Goal: Check status

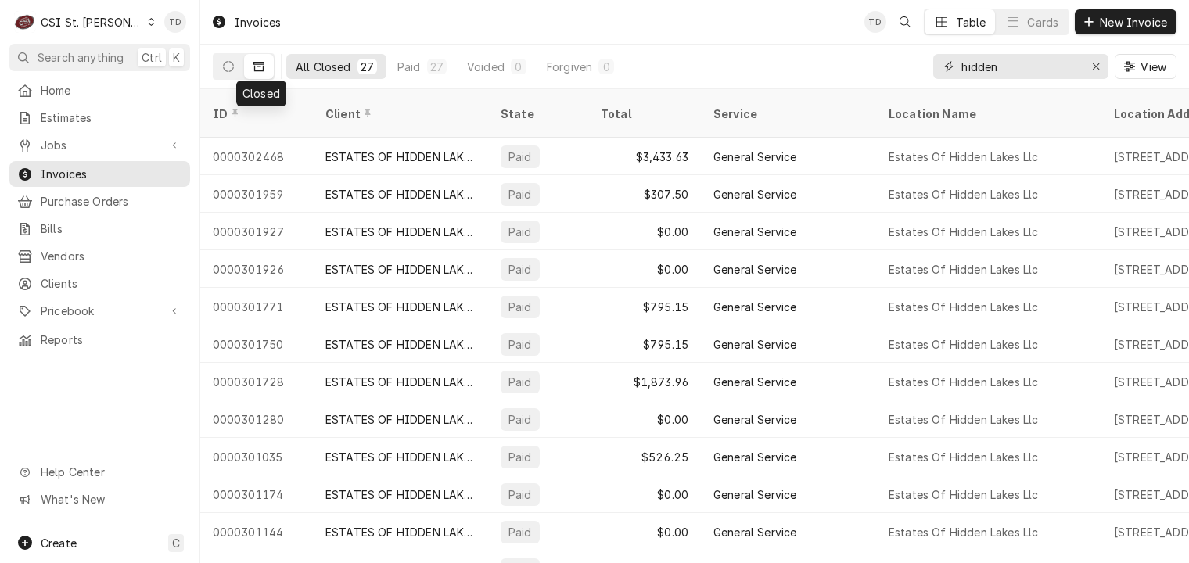
click at [1025, 77] on input "hidden" at bounding box center [1020, 66] width 117 height 25
click at [1025, 76] on input "hidden" at bounding box center [1020, 66] width 117 height 25
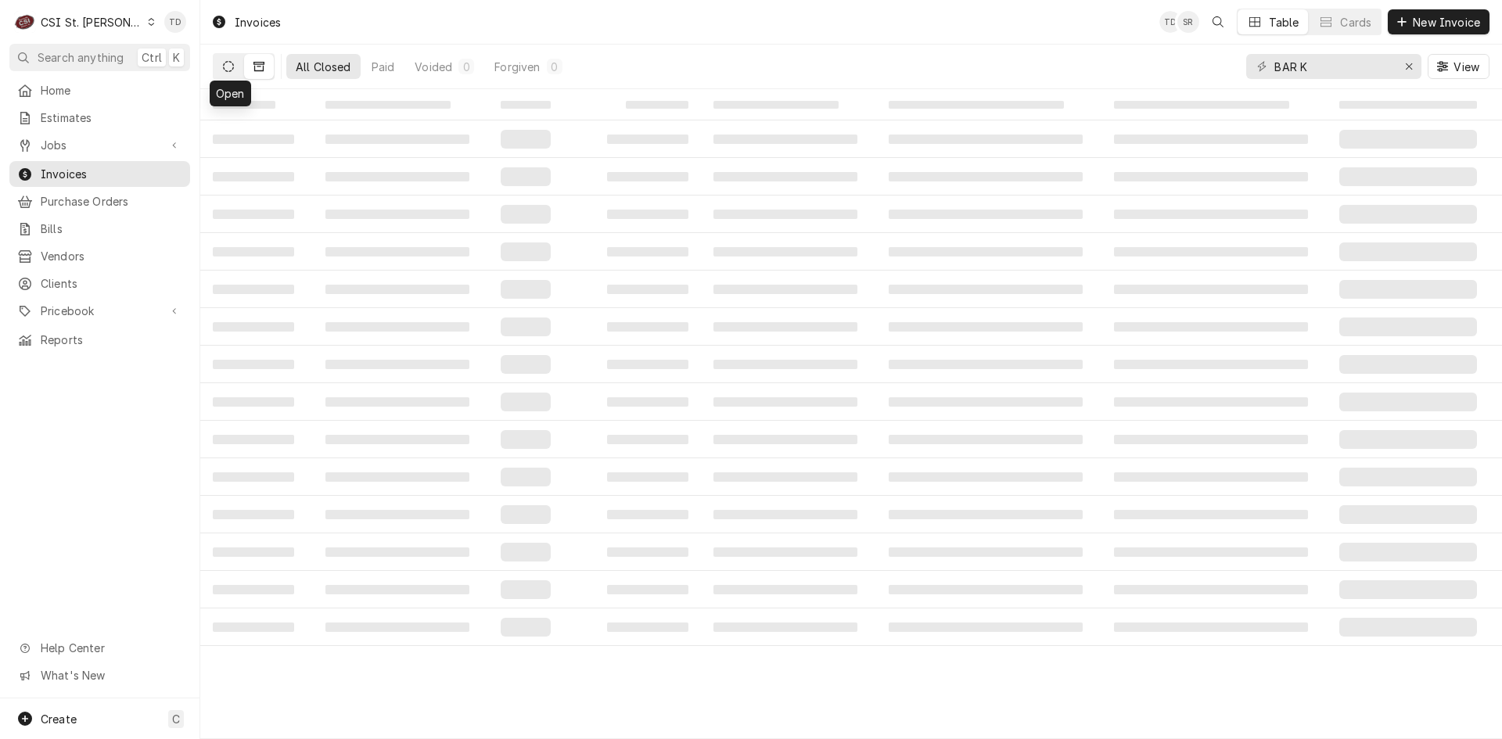
click at [233, 71] on icon "Dynamic Content Wrapper" at bounding box center [228, 66] width 11 height 11
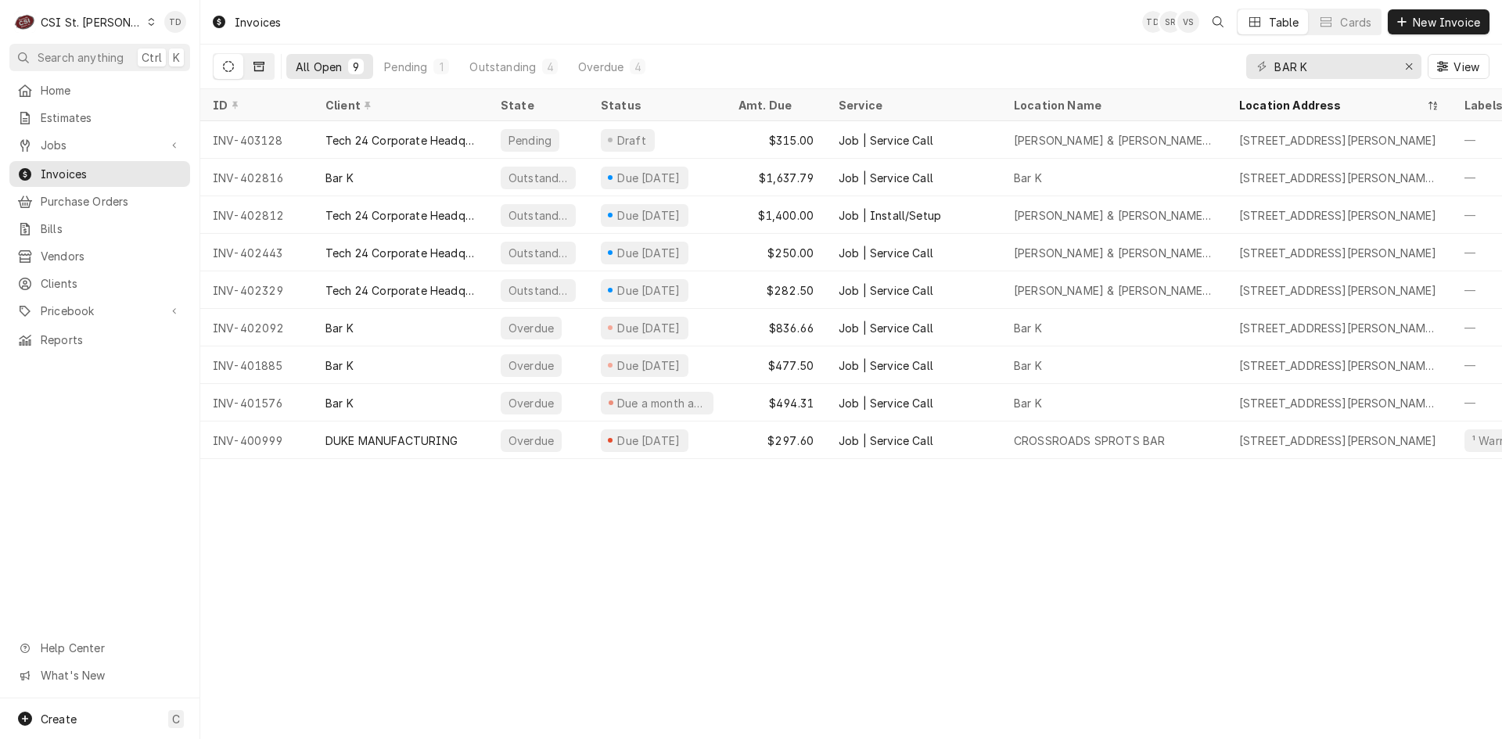
click at [267, 65] on button "Dynamic Content Wrapper" at bounding box center [259, 66] width 30 height 25
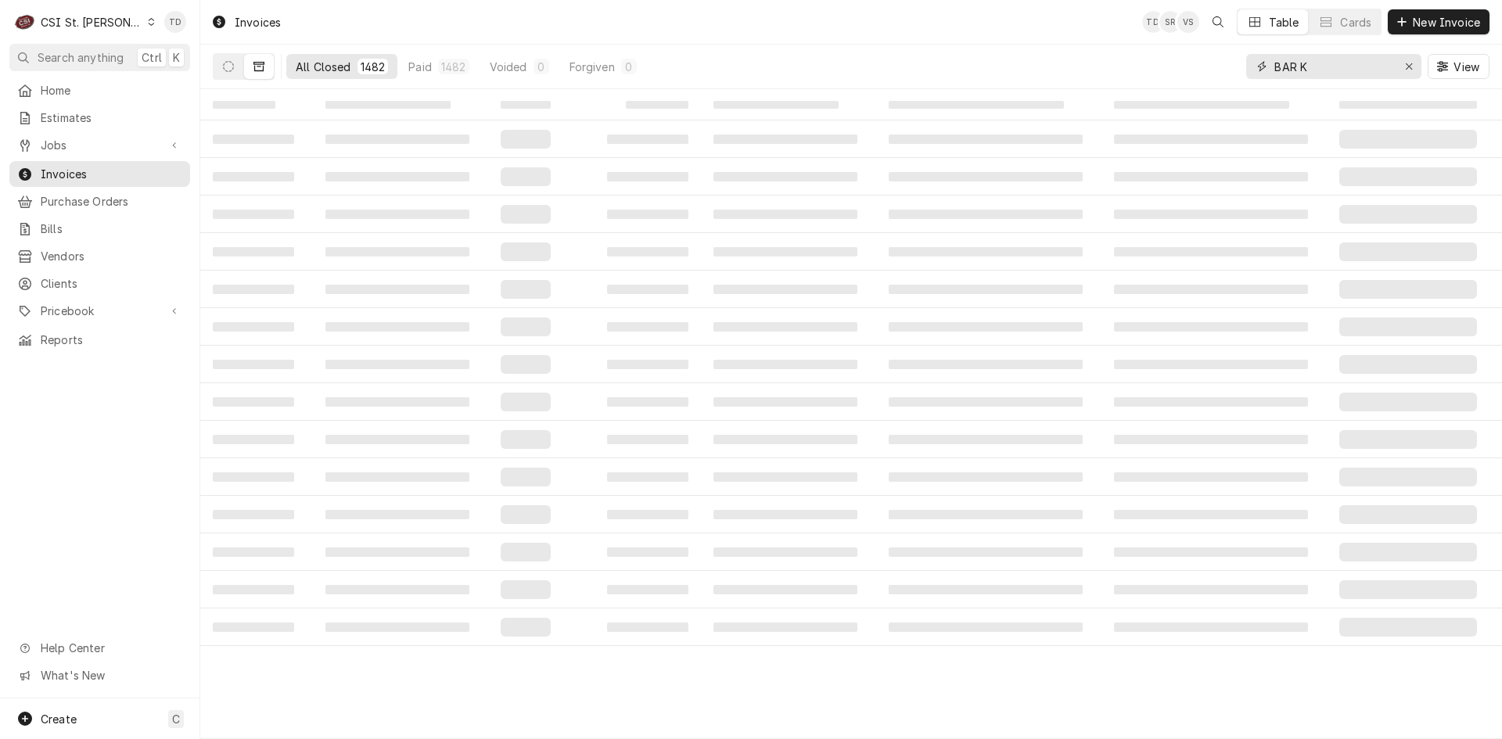
click at [1188, 61] on input "BAR K" at bounding box center [1332, 66] width 117 height 25
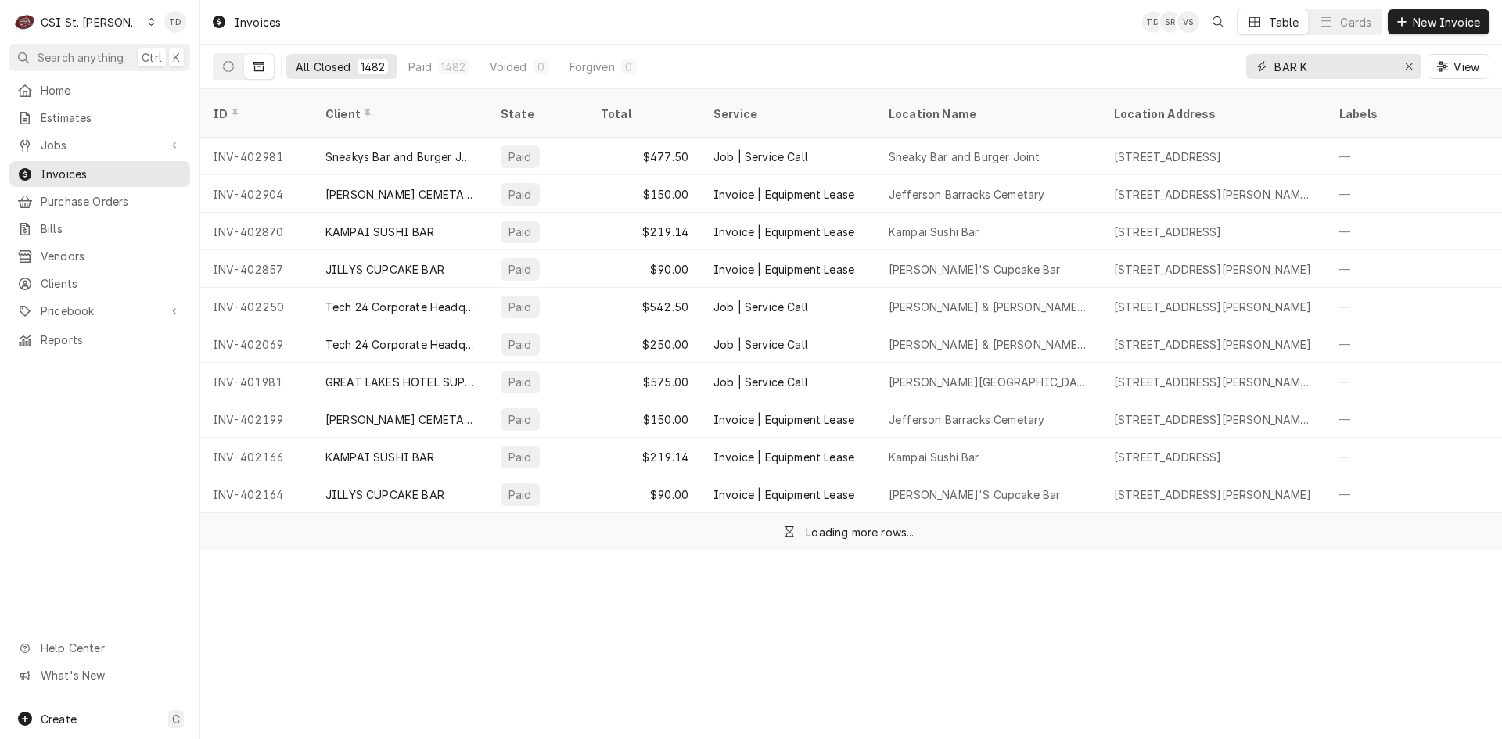
type input "4"
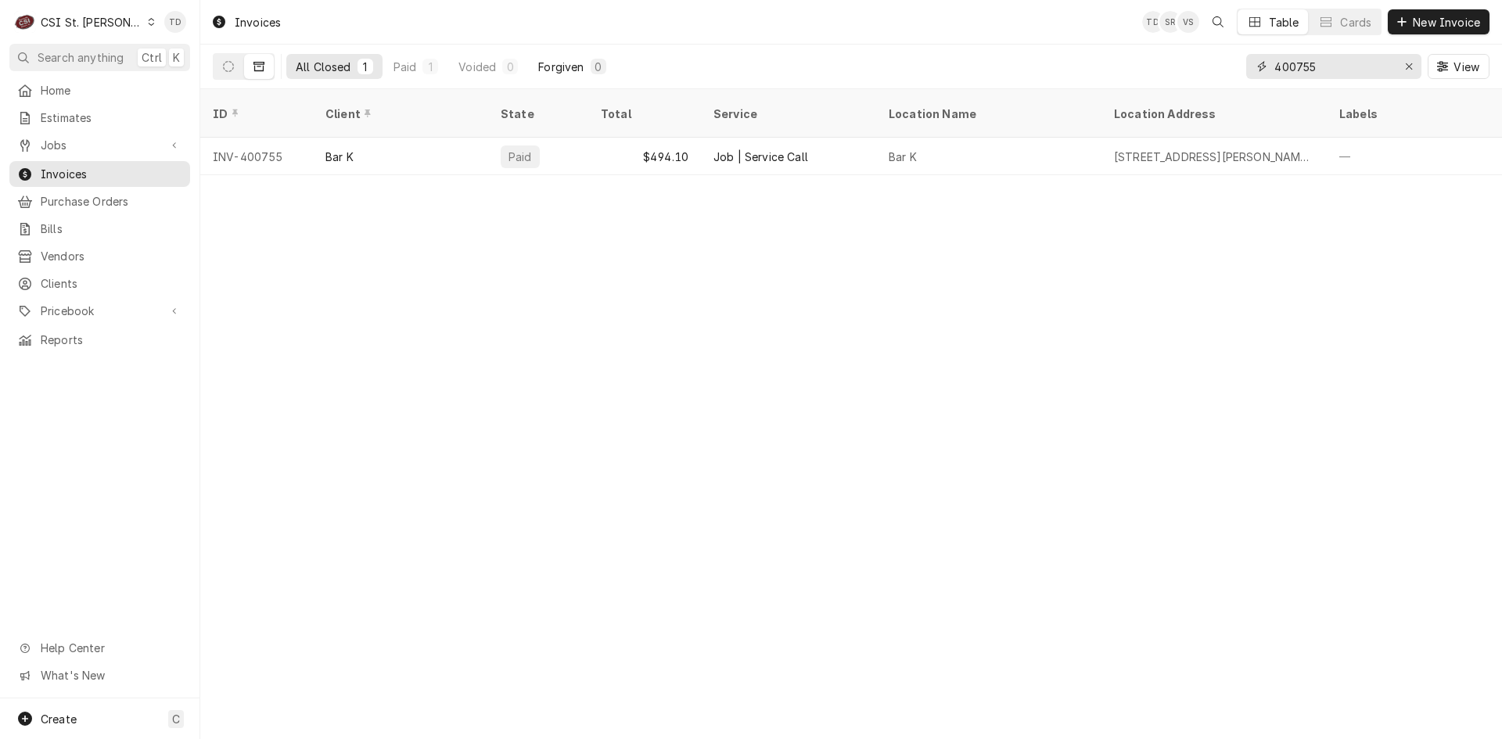
type input "400755"
click at [552, 67] on div "Forgiven" at bounding box center [560, 67] width 45 height 16
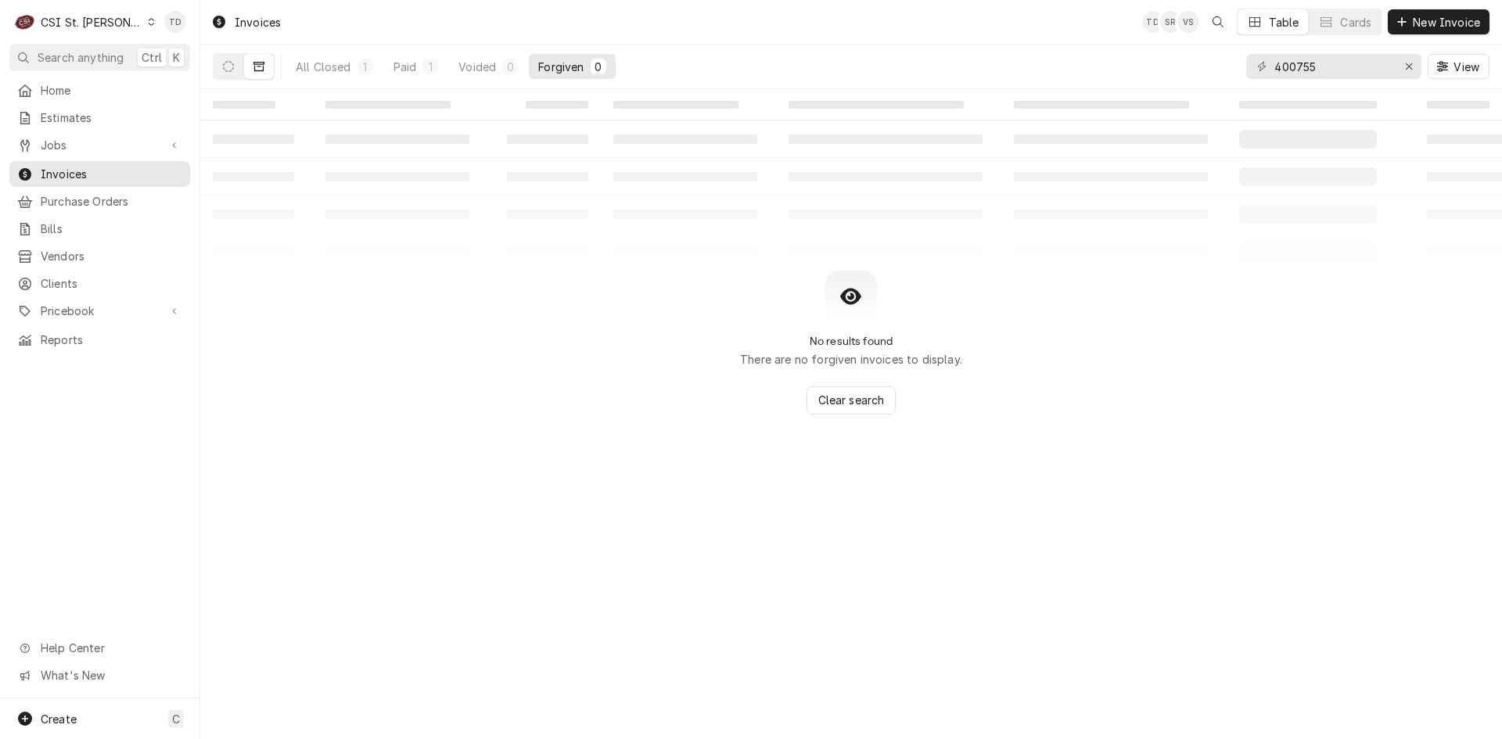
drag, startPoint x: 415, startPoint y: 70, endPoint x: 565, endPoint y: 18, distance: 159.1
click at [565, 18] on div "Invoices TD SR VS Table Cards New Invoice" at bounding box center [851, 22] width 1302 height 44
click at [321, 64] on div "All Closed" at bounding box center [324, 67] width 56 height 16
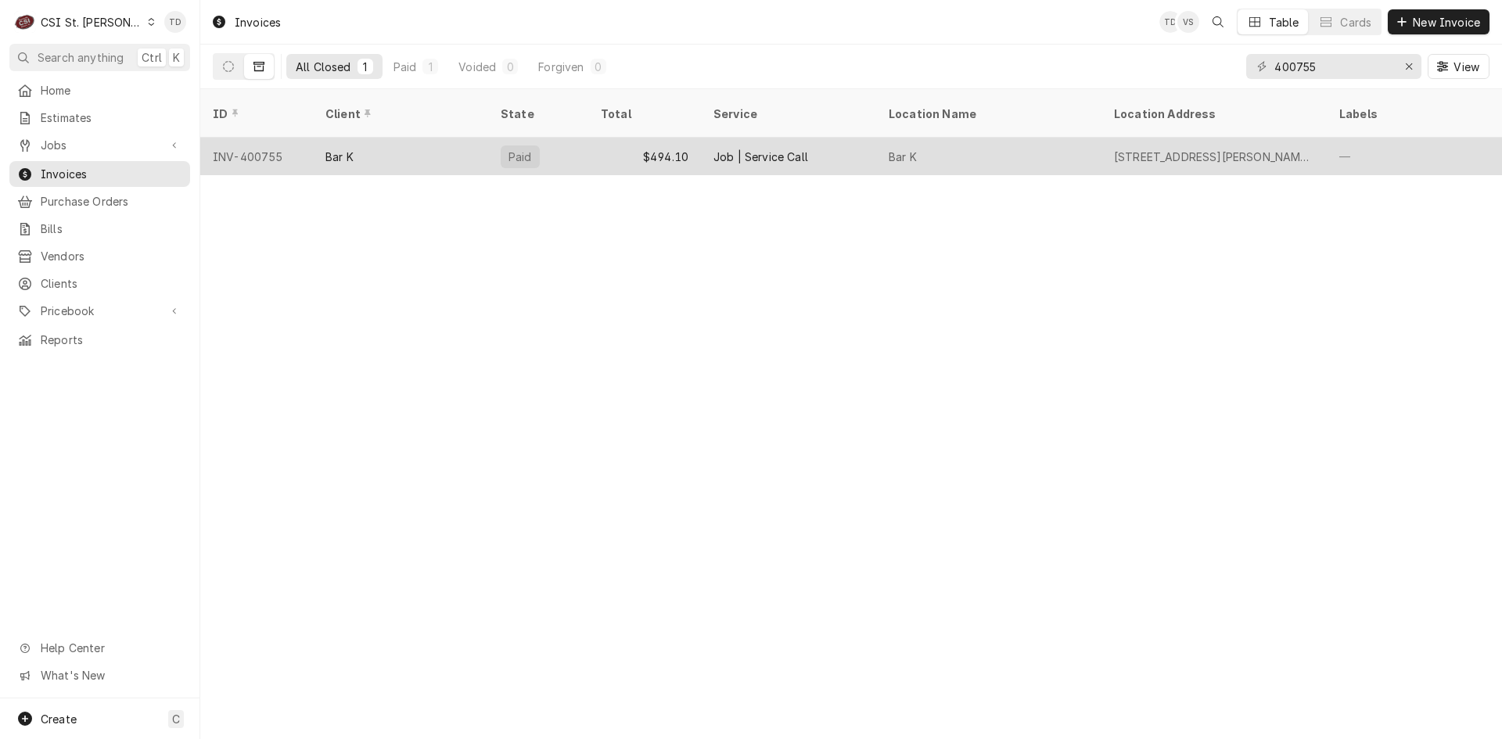
click at [614, 138] on div "$494.10" at bounding box center [644, 157] width 113 height 38
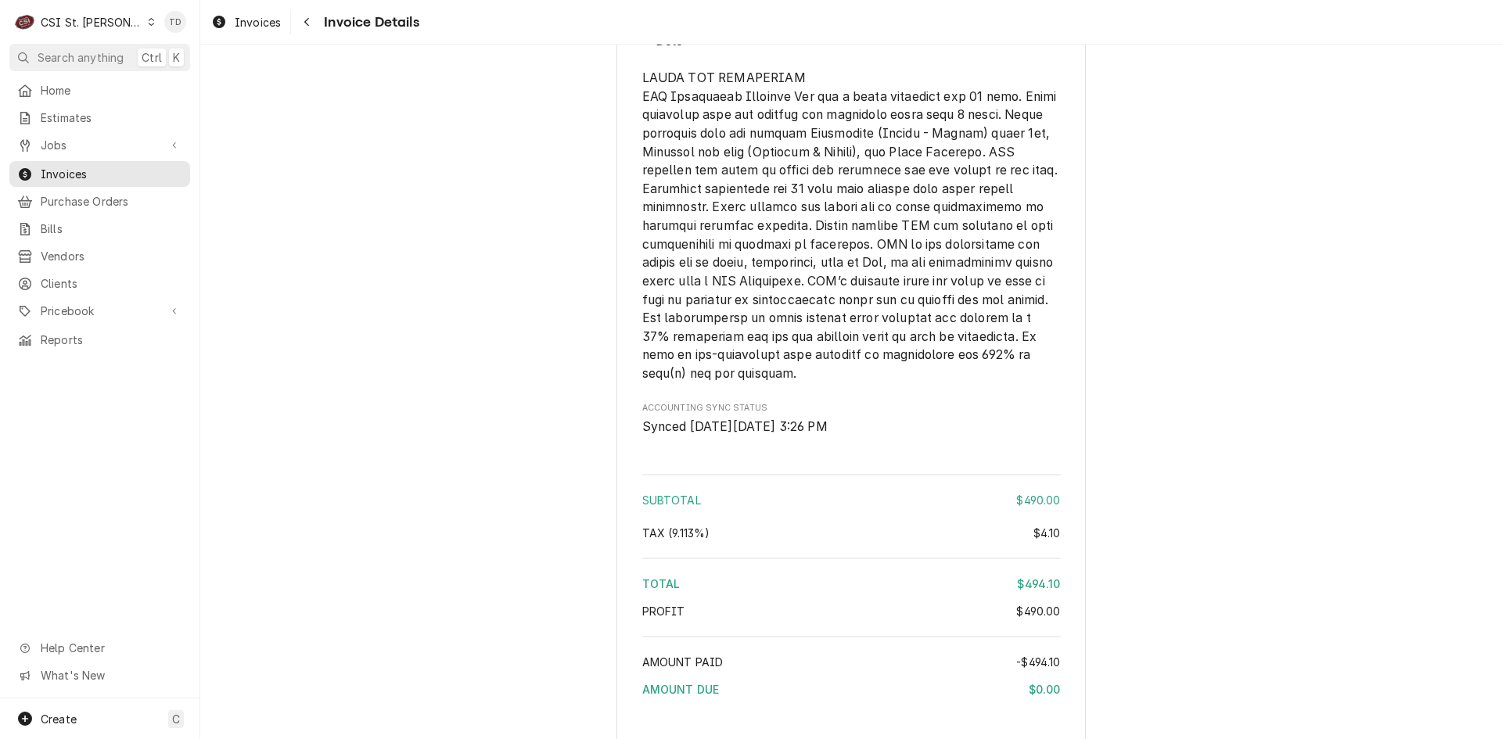
scroll to position [2603, 0]
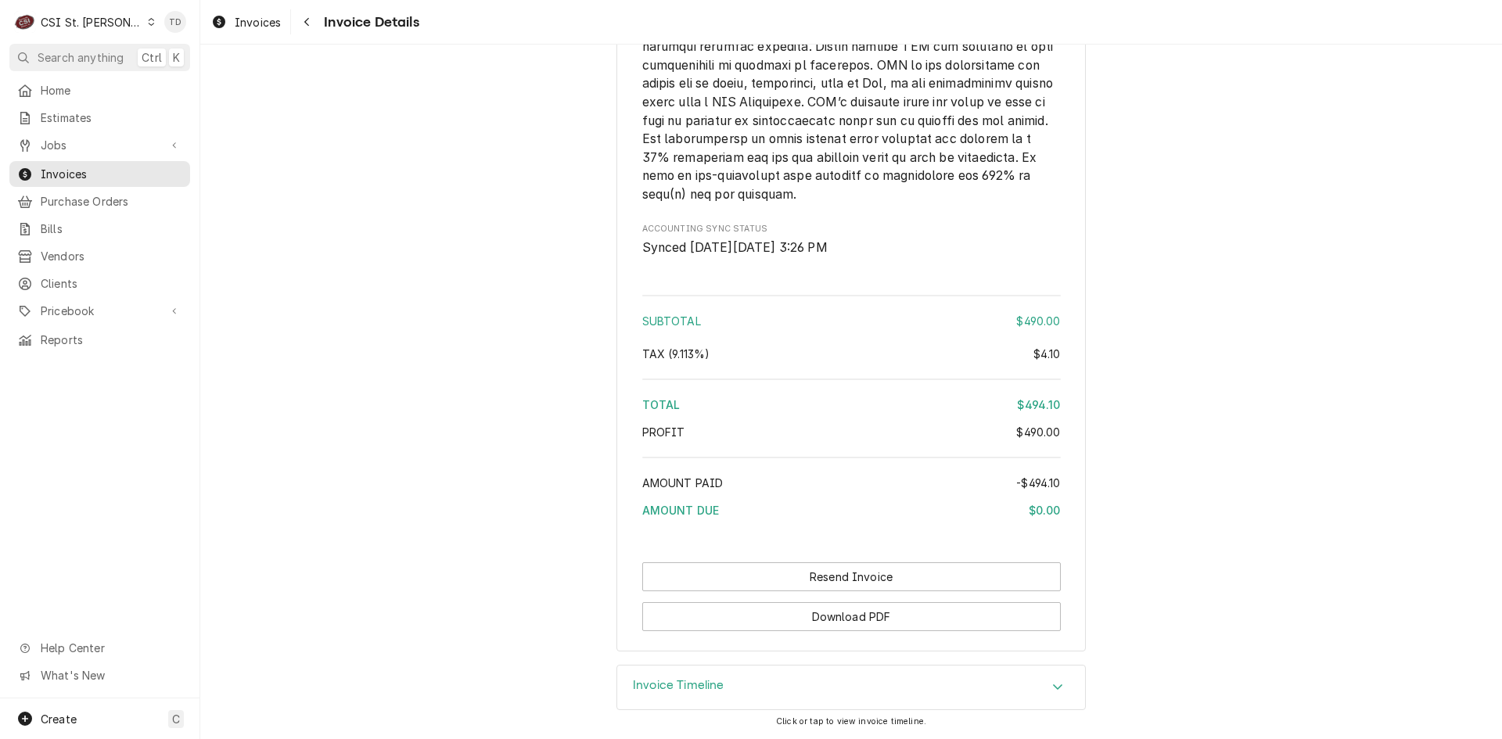
click at [764, 685] on div "Invoice Timeline" at bounding box center [851, 688] width 468 height 44
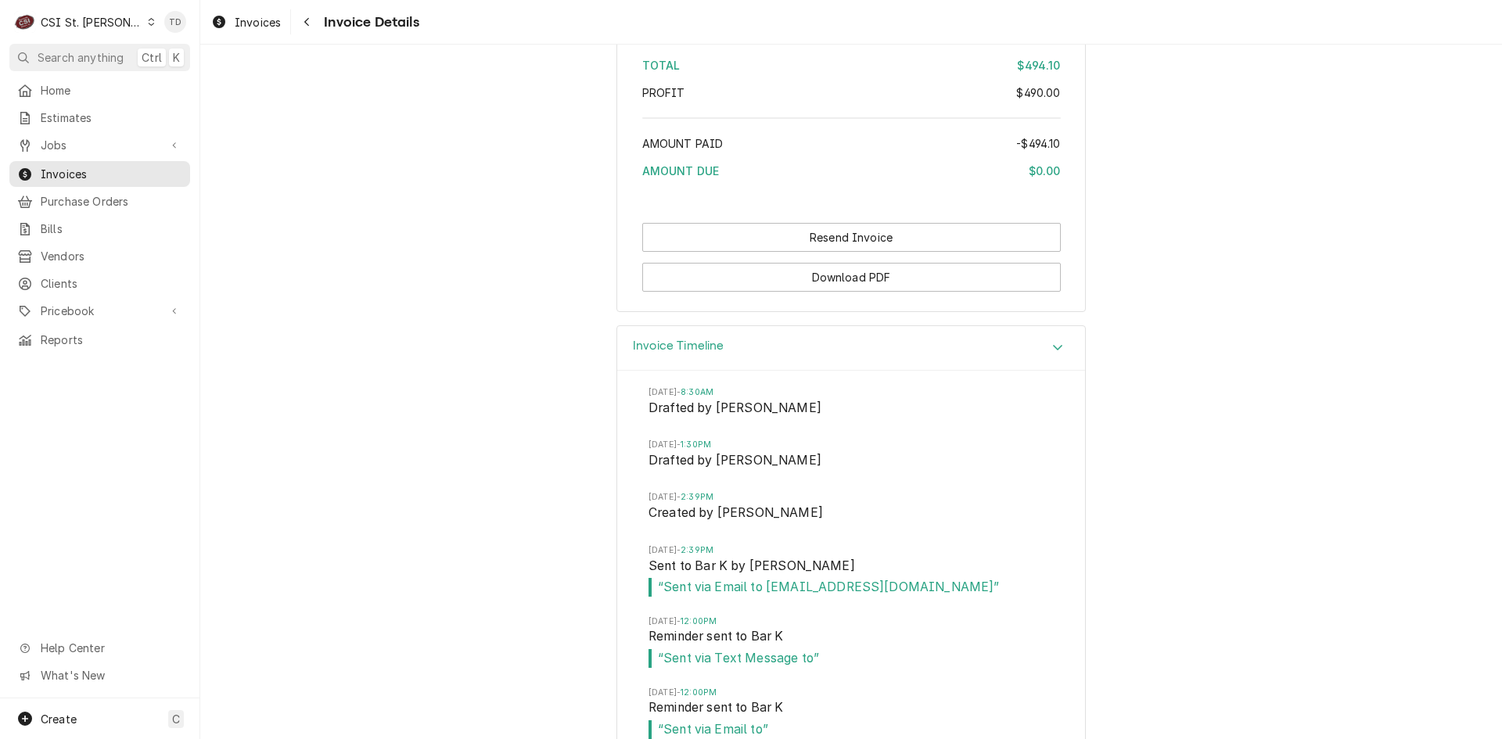
scroll to position [2851, 0]
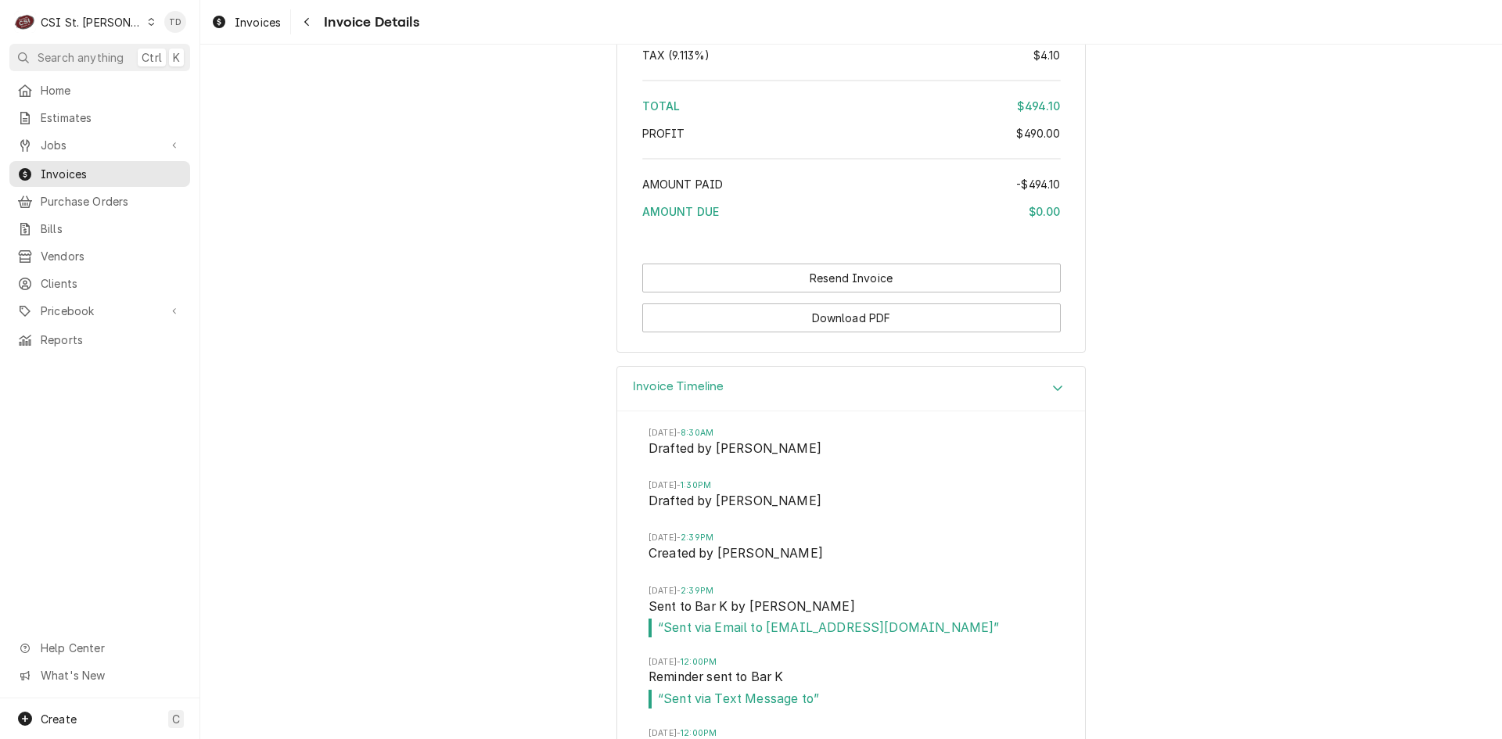
drag, startPoint x: 638, startPoint y: 581, endPoint x: 551, endPoint y: 502, distance: 117.5
